Goal: Find specific page/section: Find specific page/section

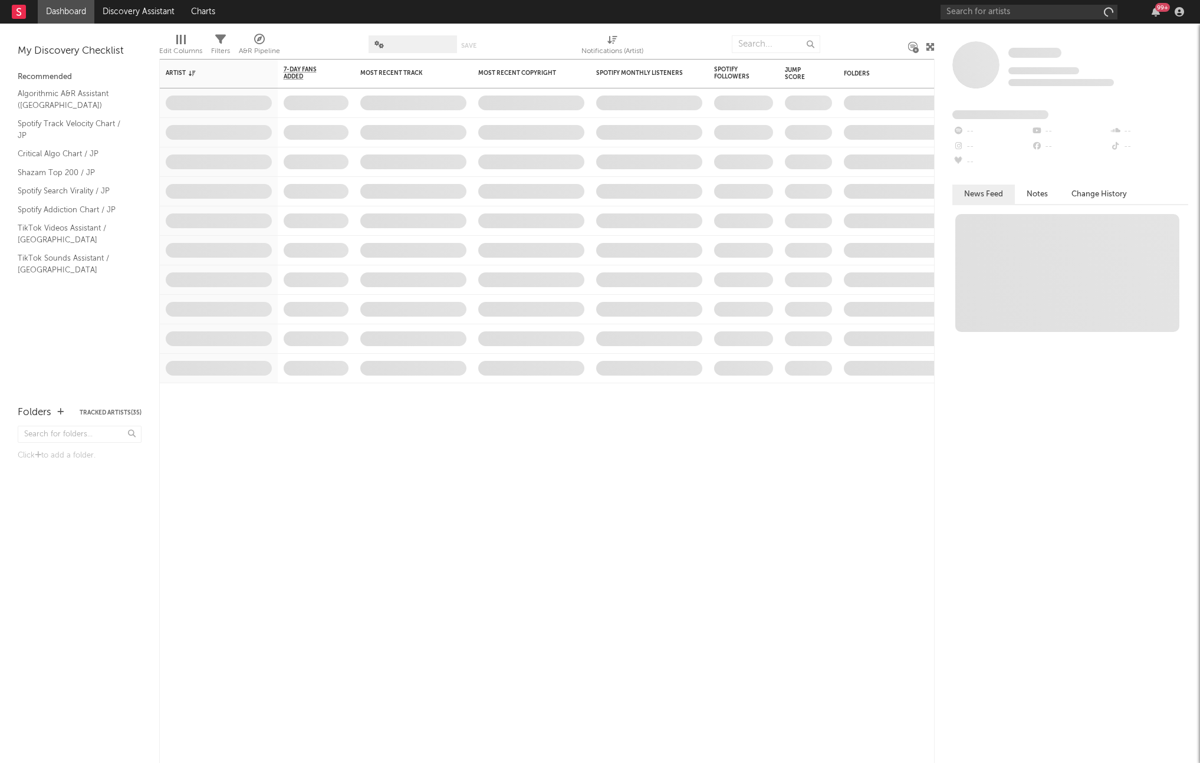
click at [868, 45] on div at bounding box center [864, 43] width 71 height 29
click at [968, 16] on input "text" at bounding box center [1029, 12] width 177 height 15
type input "あいみょん"
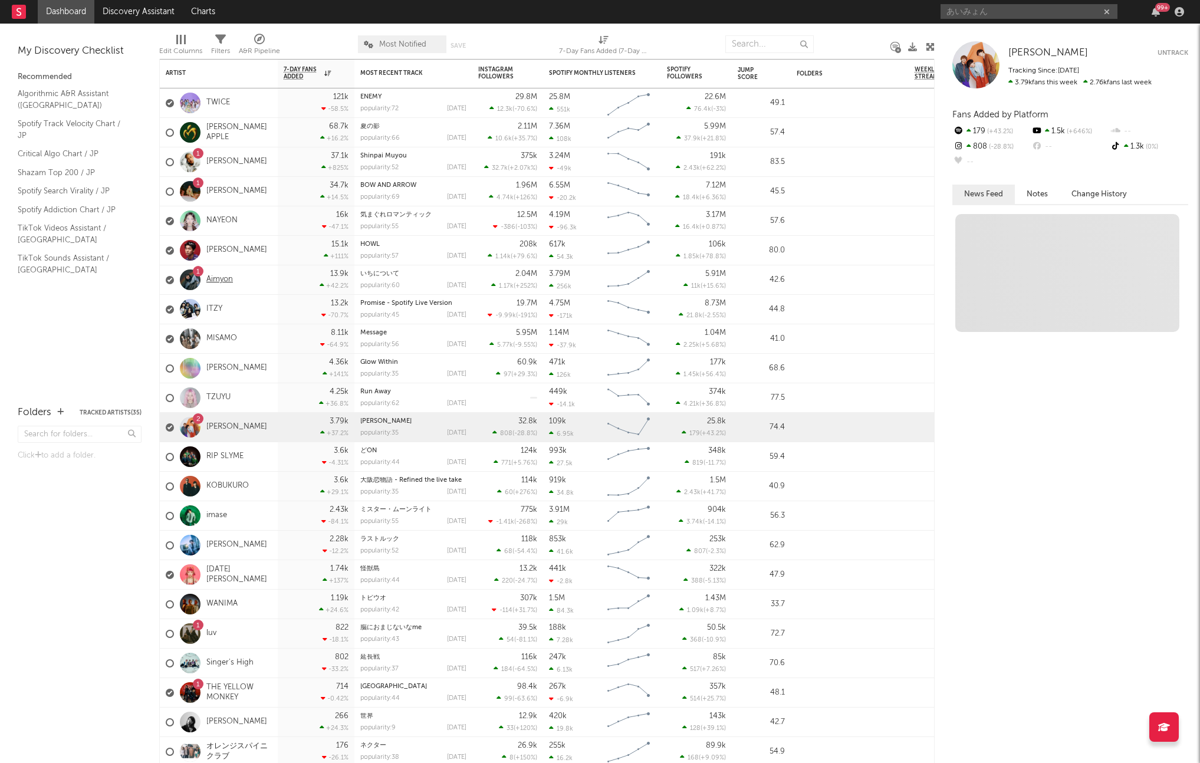
click at [224, 278] on link "Aimyon" at bounding box center [219, 280] width 27 height 10
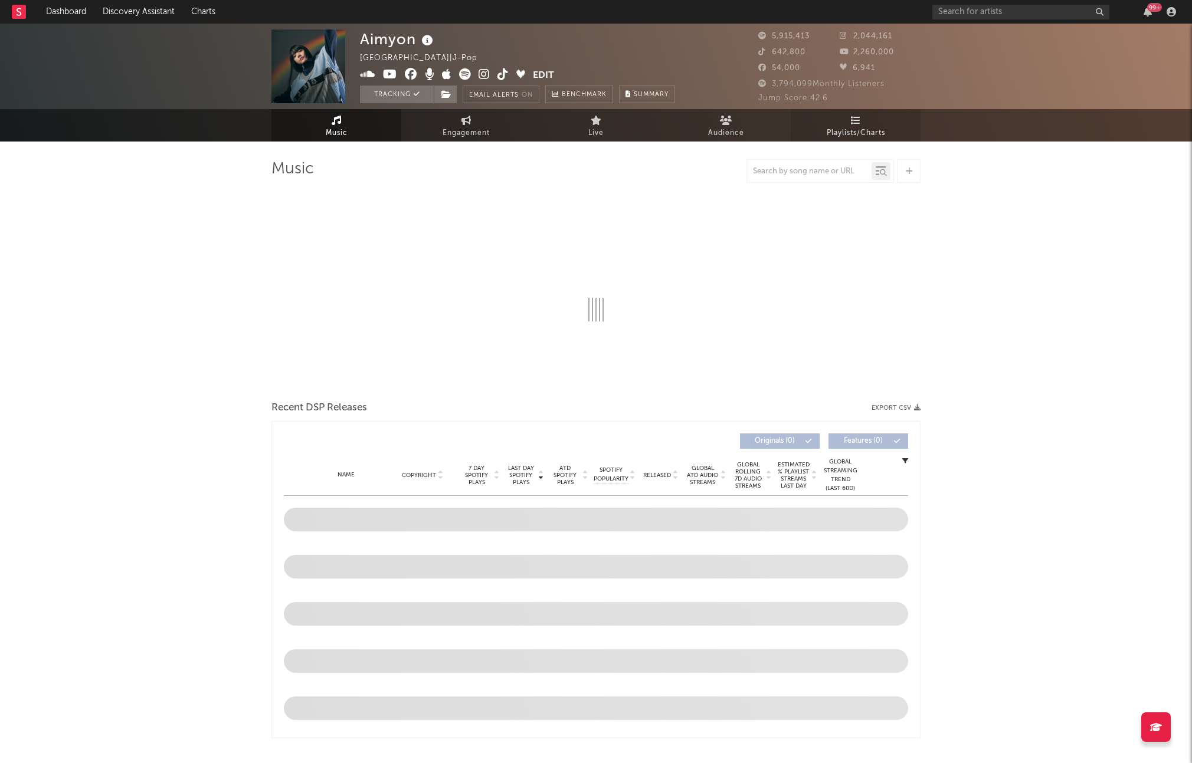
click at [831, 136] on span "Playlists/Charts" at bounding box center [855, 133] width 58 height 14
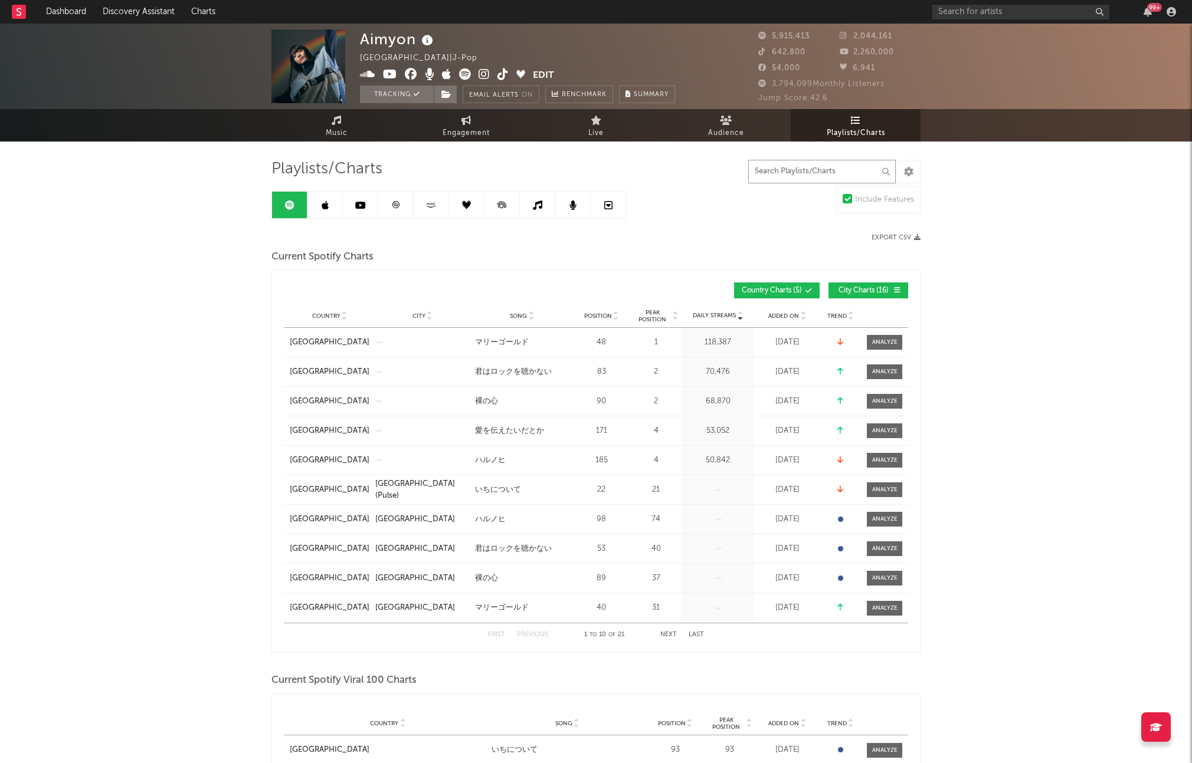
click at [776, 169] on input "text" at bounding box center [821, 172] width 147 height 24
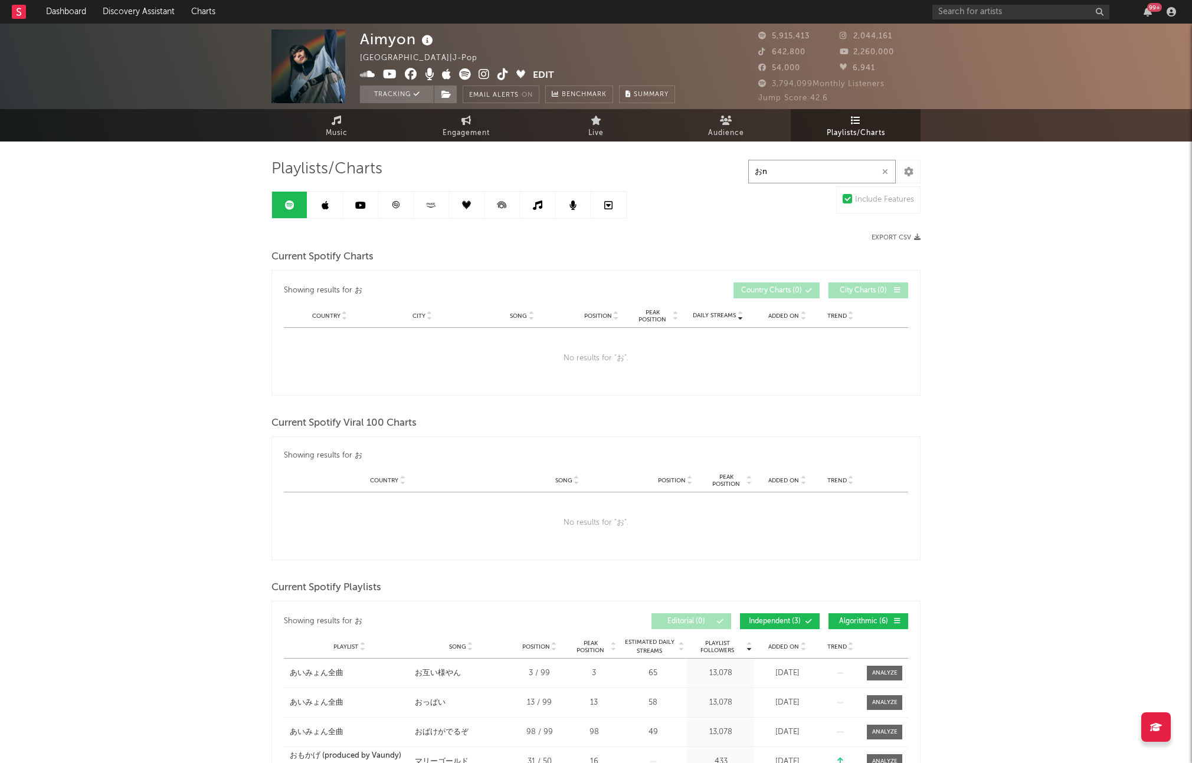
type input "音"
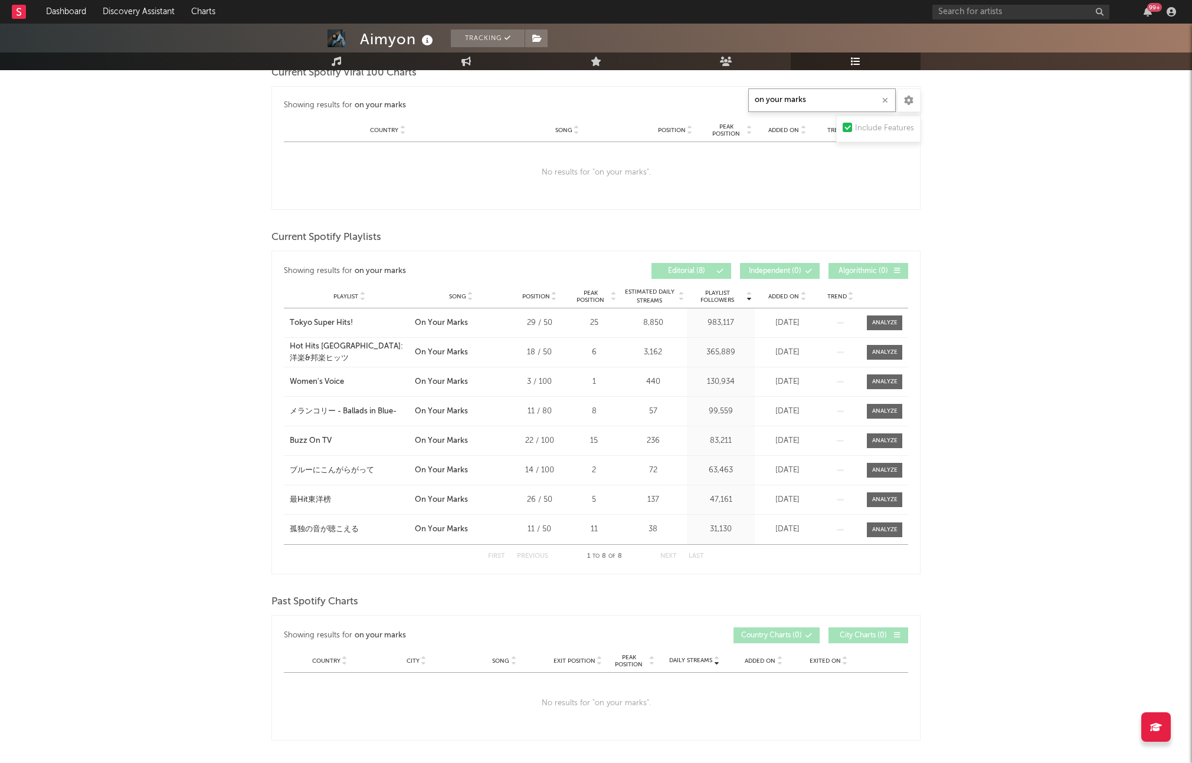
scroll to position [481, 0]
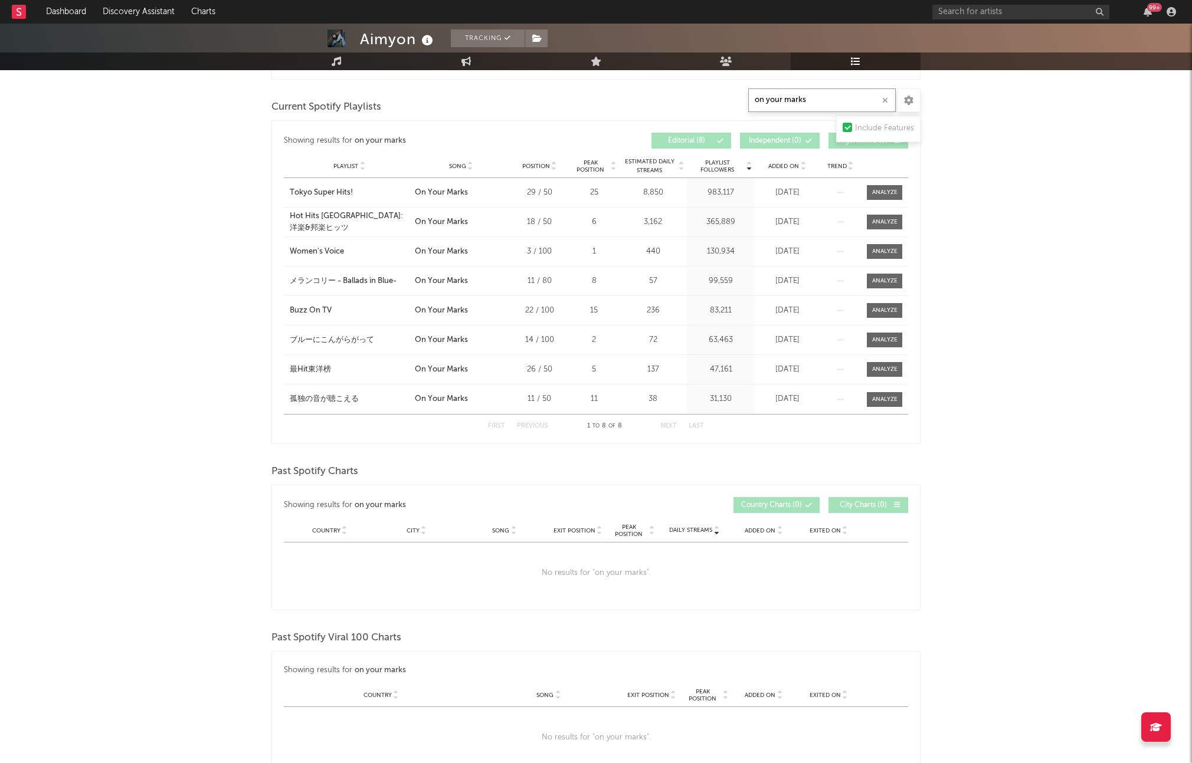
type input "on your marks"
